Goal: Task Accomplishment & Management: Manage account settings

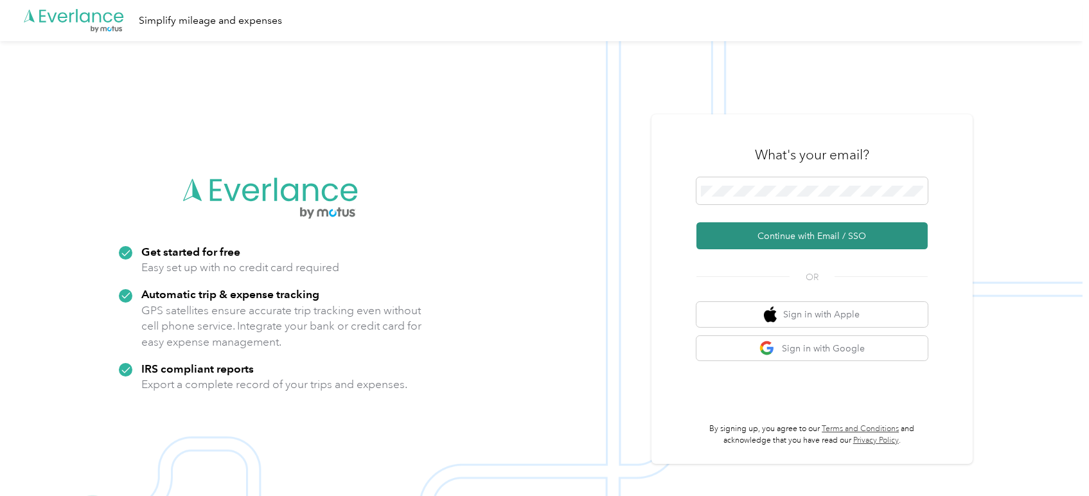
click at [829, 234] on button "Continue with Email / SSO" at bounding box center [812, 235] width 231 height 27
click at [807, 242] on button "Continue with Email / SSO" at bounding box center [812, 235] width 231 height 27
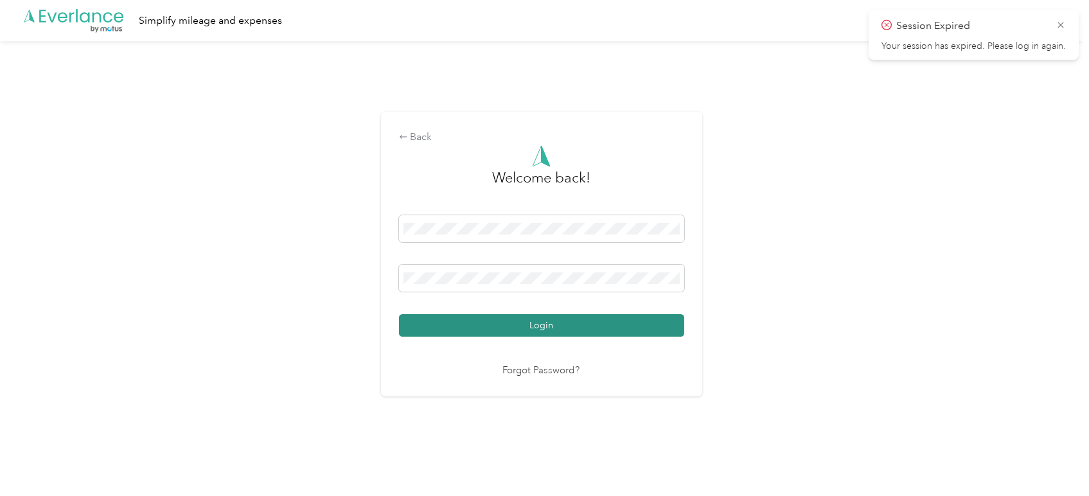
click at [566, 321] on button "Login" at bounding box center [541, 325] width 285 height 22
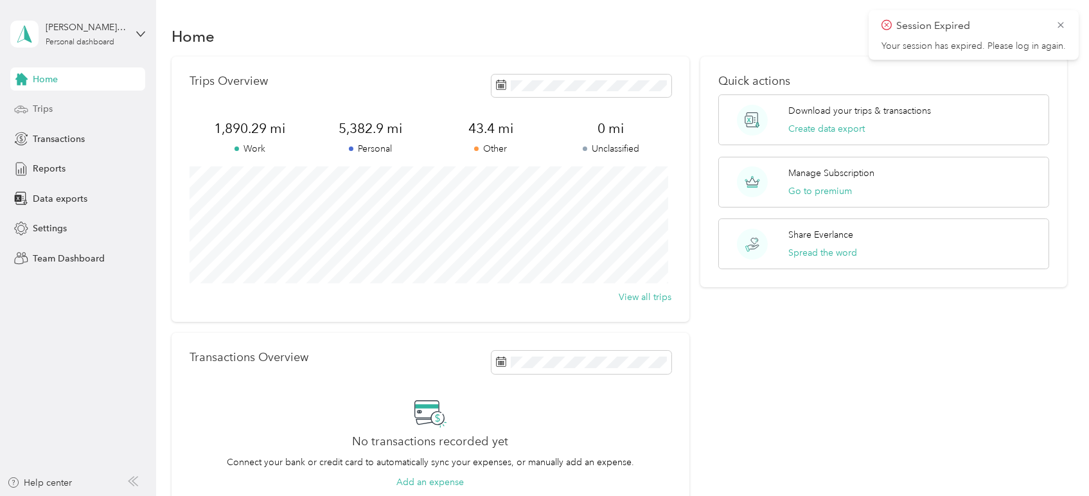
click at [46, 108] on span "Trips" at bounding box center [43, 108] width 20 height 13
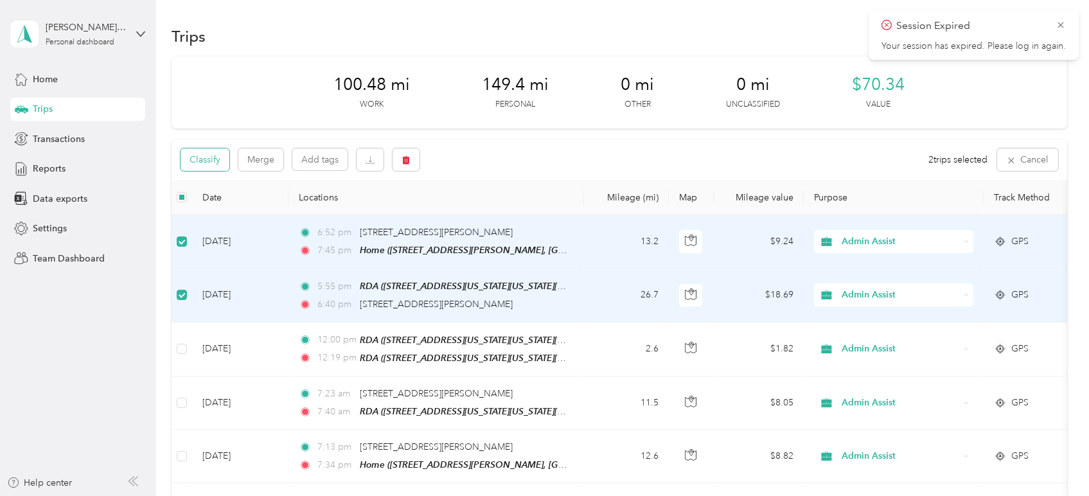
click at [203, 163] on button "Classify" at bounding box center [205, 159] width 49 height 22
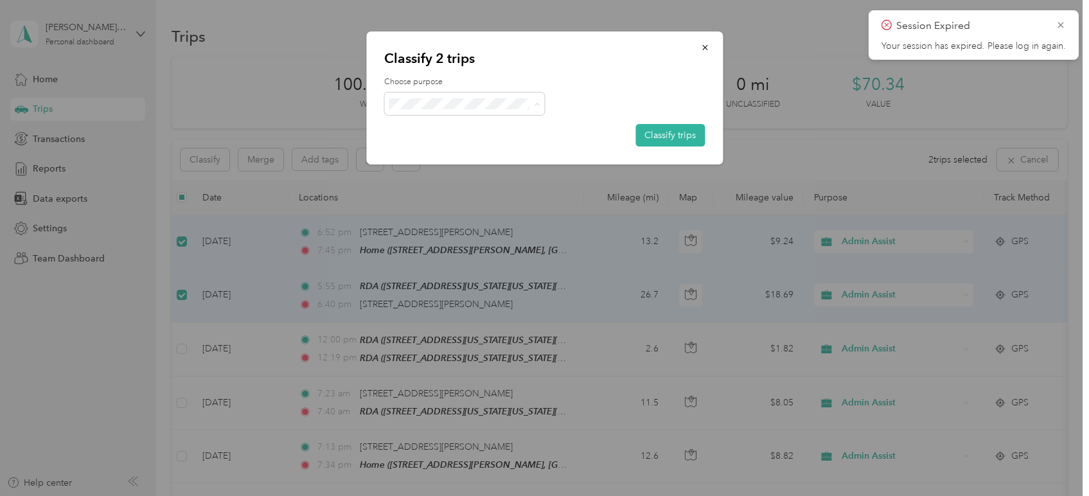
click at [460, 148] on span "Personal" at bounding box center [476, 149] width 120 height 13
click at [681, 129] on button "Classify trips" at bounding box center [670, 135] width 69 height 22
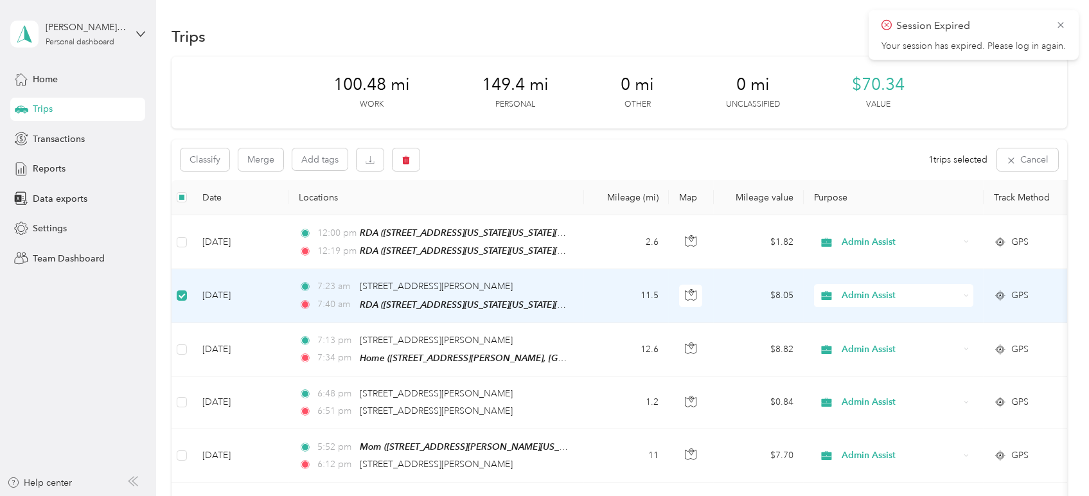
click at [905, 298] on span "Admin Assist" at bounding box center [901, 296] width 118 height 14
click at [881, 341] on span "Personal" at bounding box center [905, 340] width 119 height 13
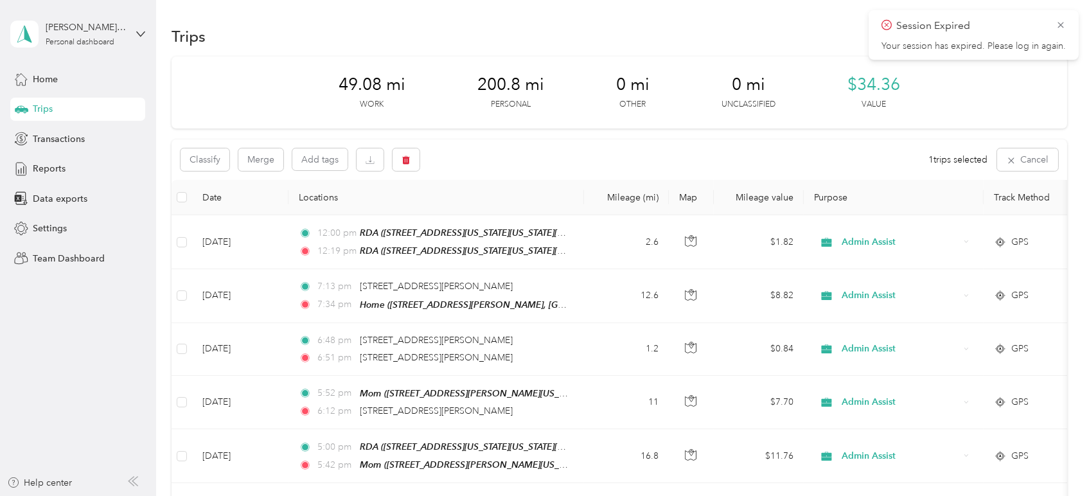
click at [525, 87] on span "200.8 mi" at bounding box center [510, 85] width 67 height 21
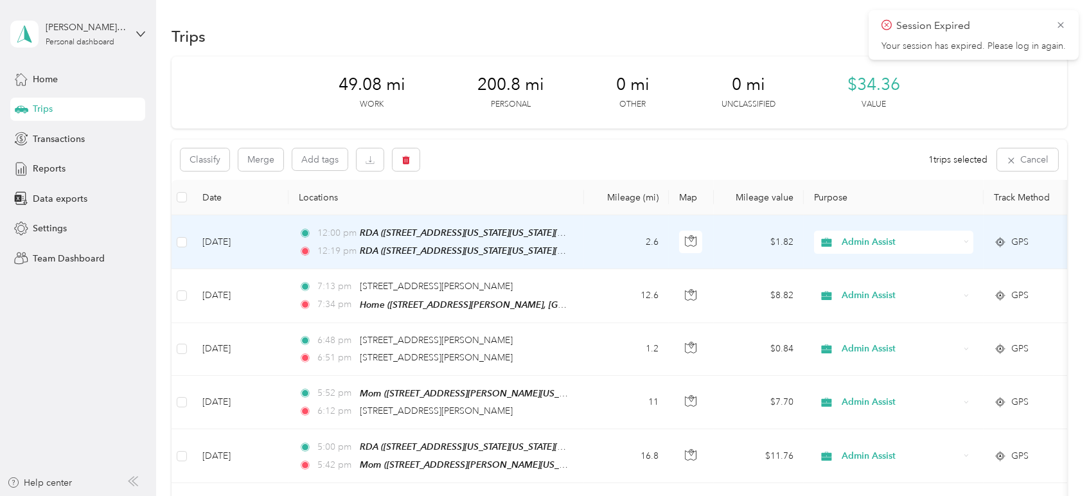
click at [602, 238] on td "2.6" at bounding box center [626, 242] width 85 height 54
click at [604, 245] on td "2.6" at bounding box center [626, 242] width 85 height 54
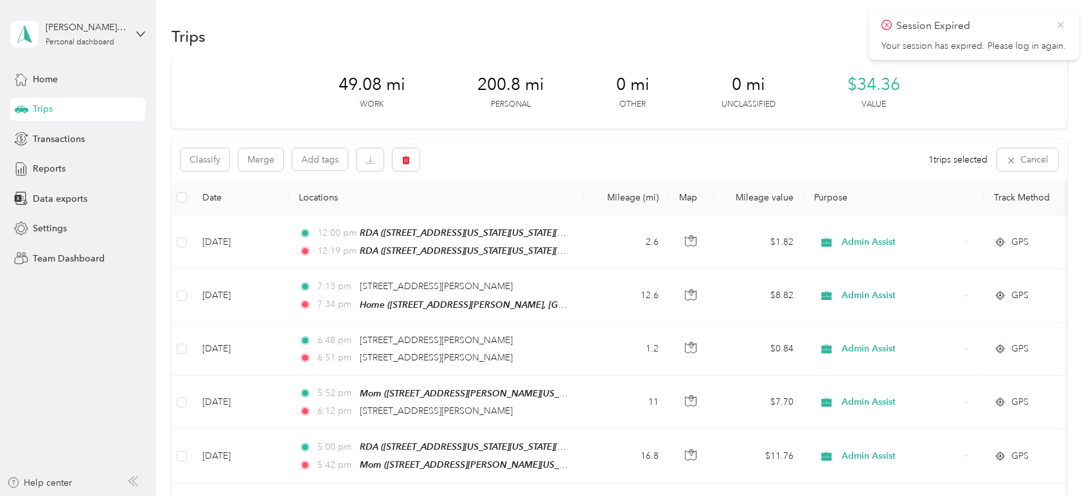
click at [1064, 24] on icon at bounding box center [1061, 25] width 10 height 12
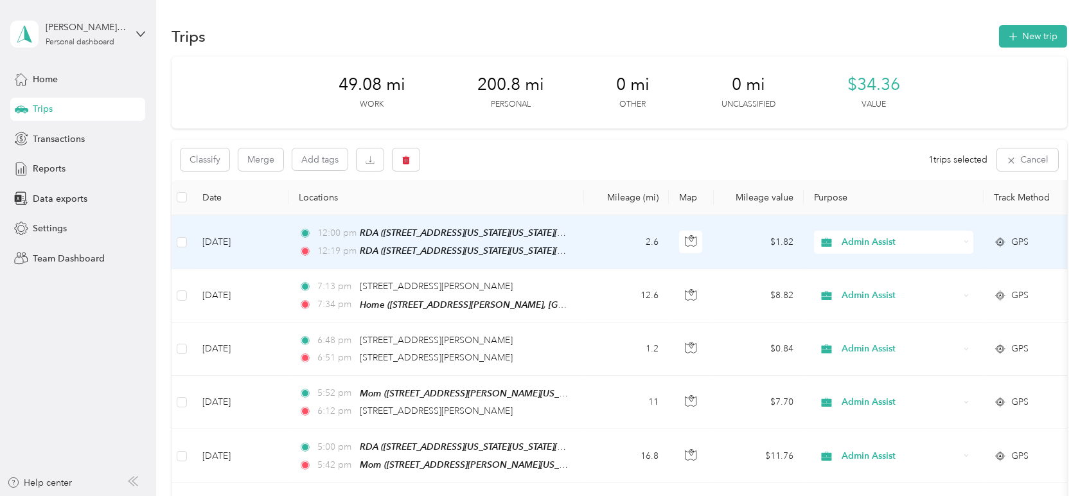
click at [740, 235] on td "$1.82" at bounding box center [759, 242] width 90 height 54
click at [590, 247] on td "2.6" at bounding box center [626, 242] width 85 height 54
click at [601, 235] on td "2.6" at bounding box center [626, 244] width 85 height 54
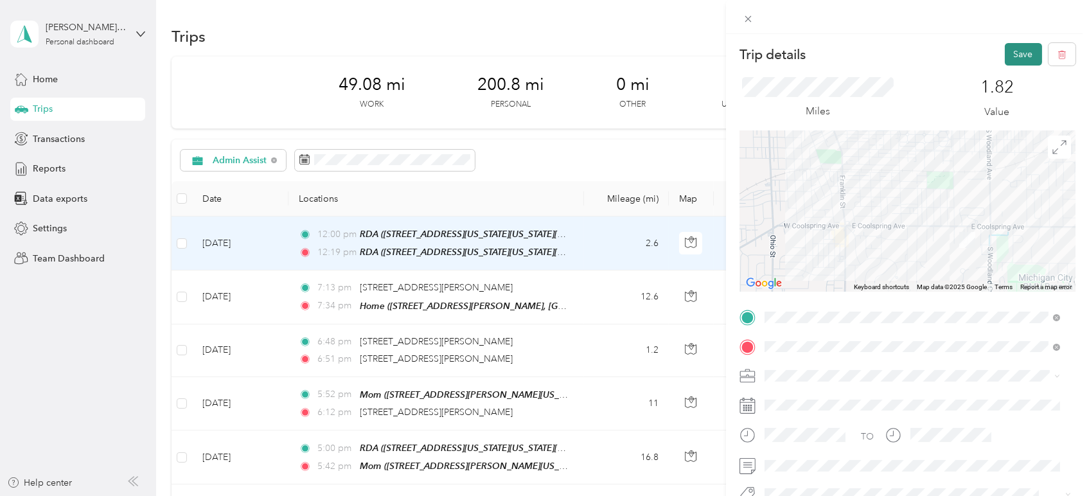
click at [1006, 53] on button "Save" at bounding box center [1023, 54] width 37 height 22
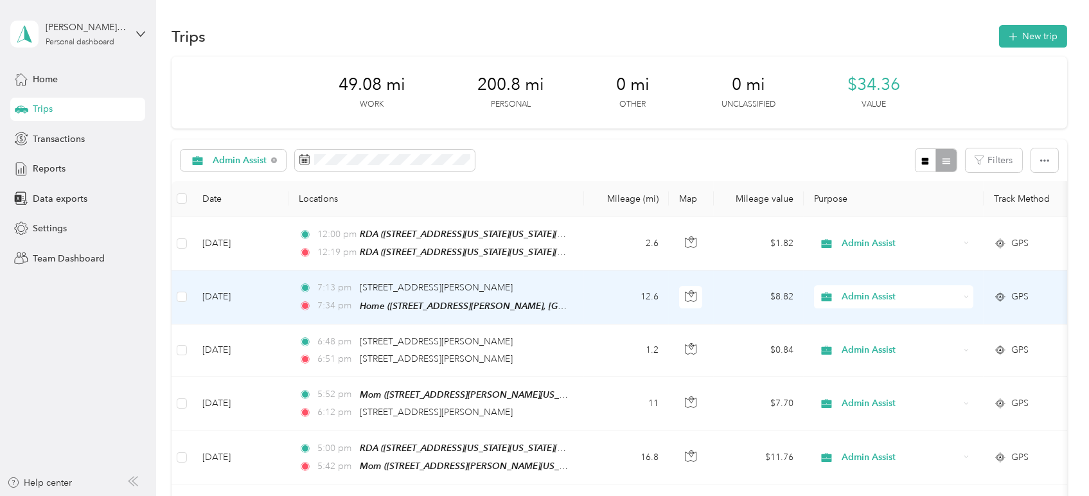
click at [175, 296] on td at bounding box center [182, 297] width 21 height 53
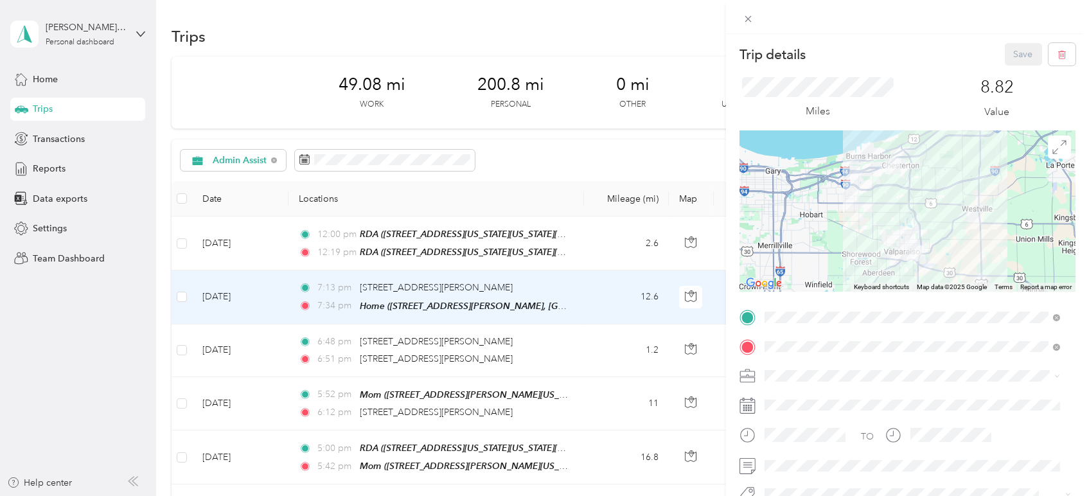
click at [180, 295] on div "Trip details Save This trip cannot be edited because it is either under review,…" at bounding box center [544, 248] width 1089 height 496
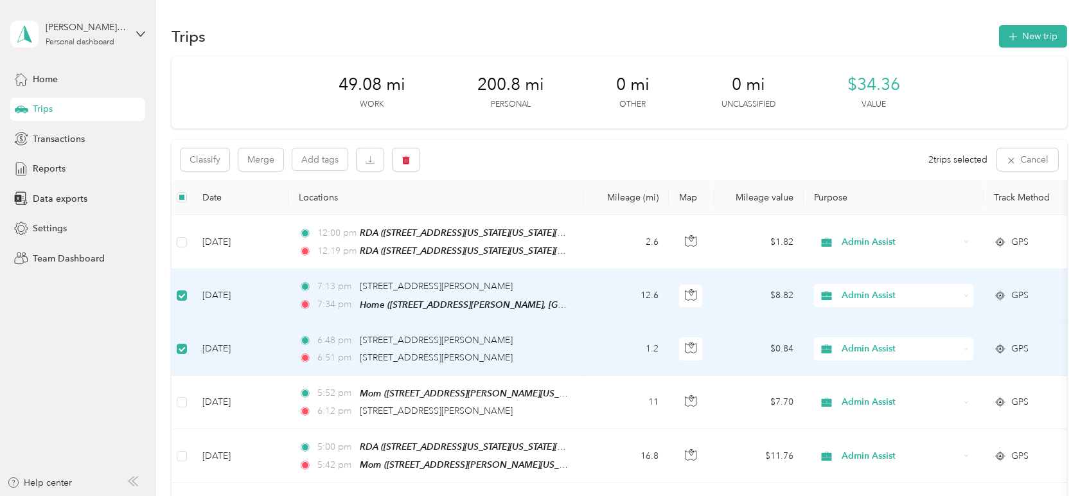
scroll to position [71, 0]
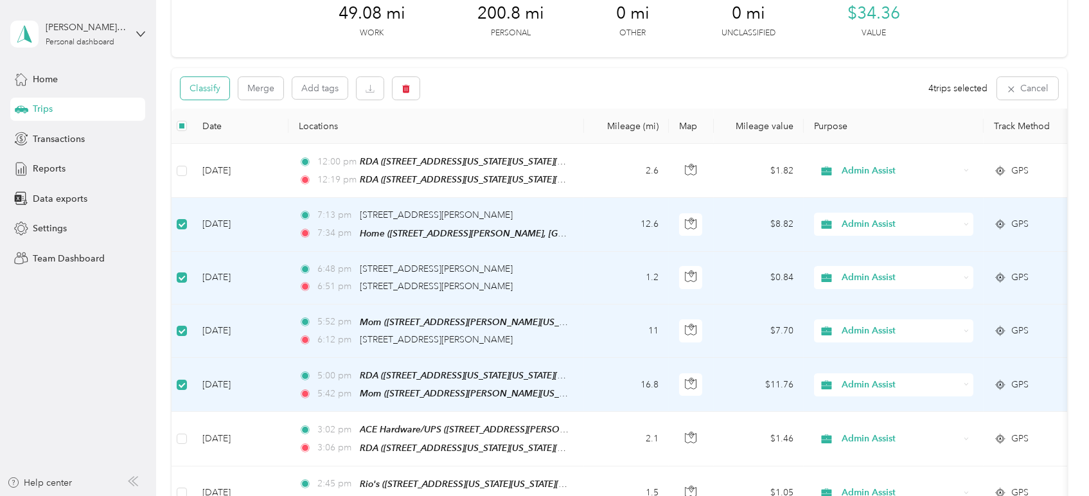
click at [209, 91] on button "Classify" at bounding box center [205, 88] width 49 height 22
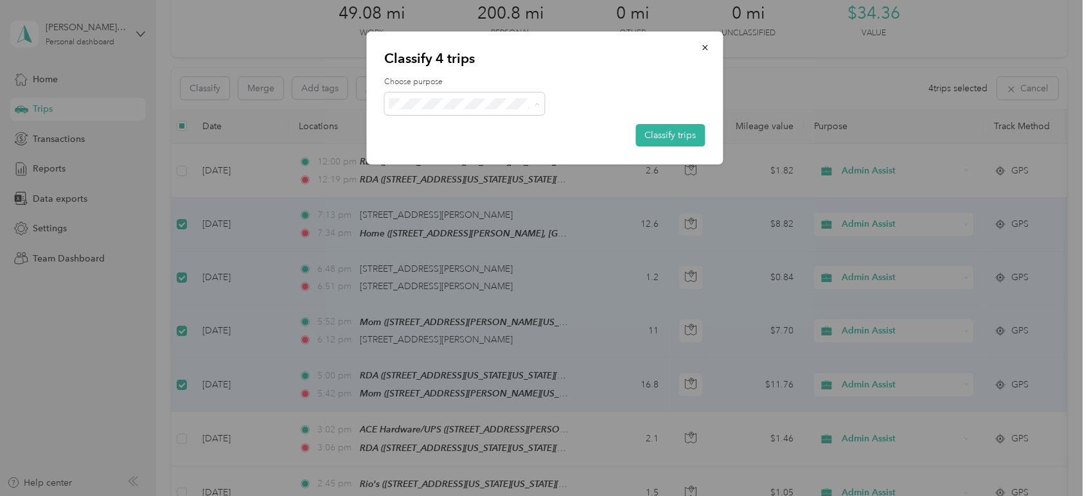
click at [447, 152] on span "Personal" at bounding box center [476, 149] width 120 height 13
click at [661, 135] on button "Classify trips" at bounding box center [670, 135] width 69 height 22
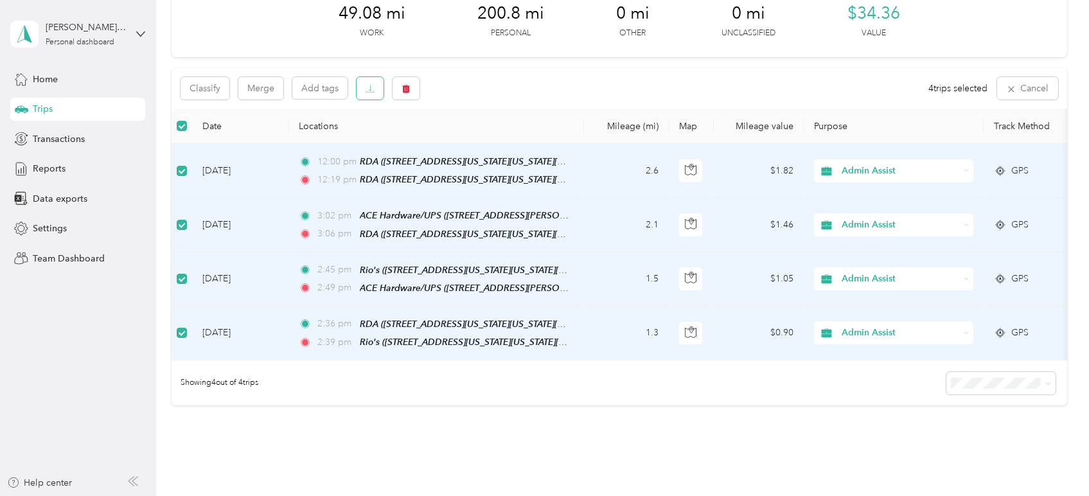
click at [366, 91] on icon "button" at bounding box center [370, 88] width 9 height 9
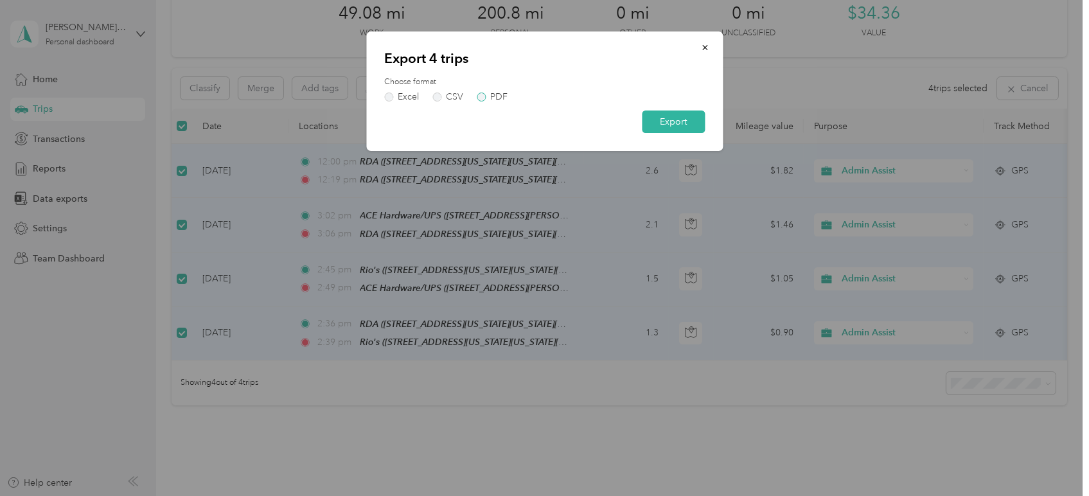
click at [485, 96] on label "PDF" at bounding box center [492, 97] width 31 height 9
click at [663, 117] on button "Export" at bounding box center [673, 122] width 63 height 22
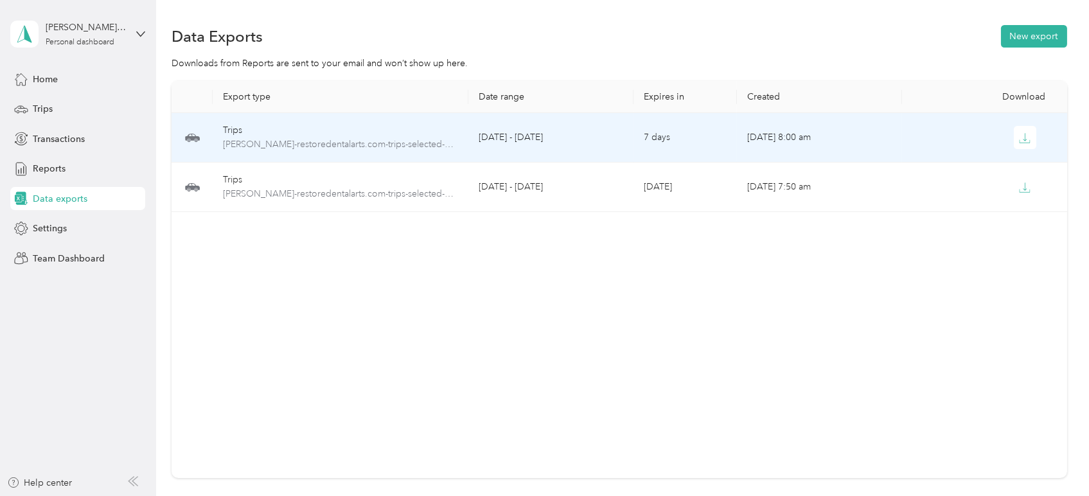
click at [707, 132] on td "7 days" at bounding box center [685, 137] width 103 height 49
click at [1019, 141] on icon "button" at bounding box center [1025, 138] width 12 height 12
